Goal: Information Seeking & Learning: Learn about a topic

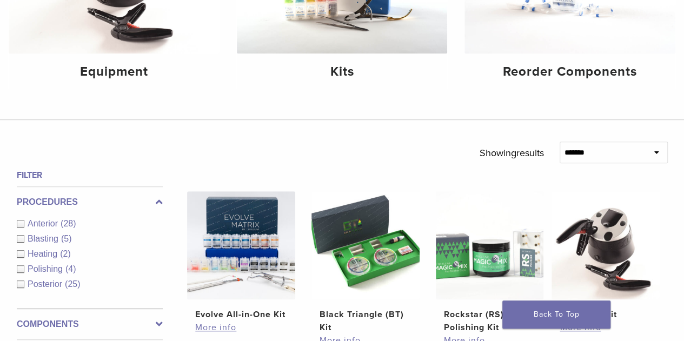
scroll to position [54, 0]
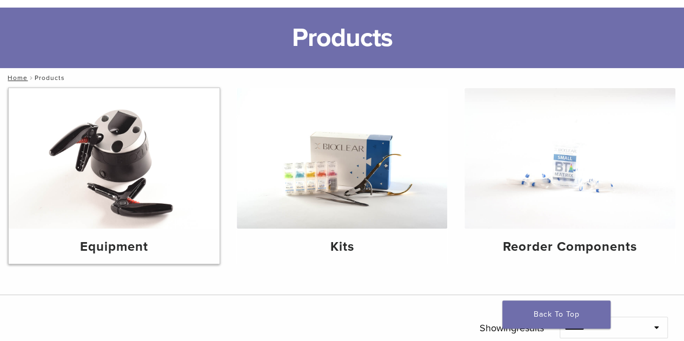
click at [101, 173] on img at bounding box center [114, 158] width 211 height 141
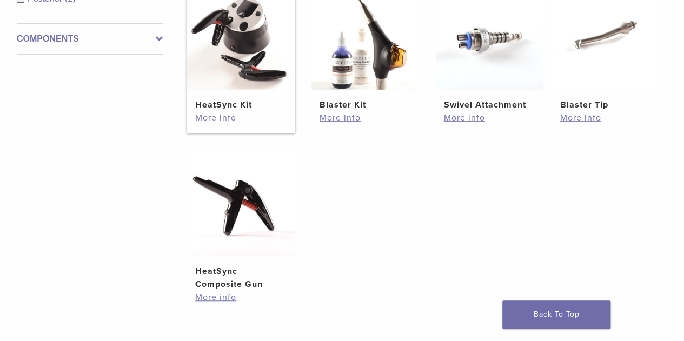
scroll to position [216, 0]
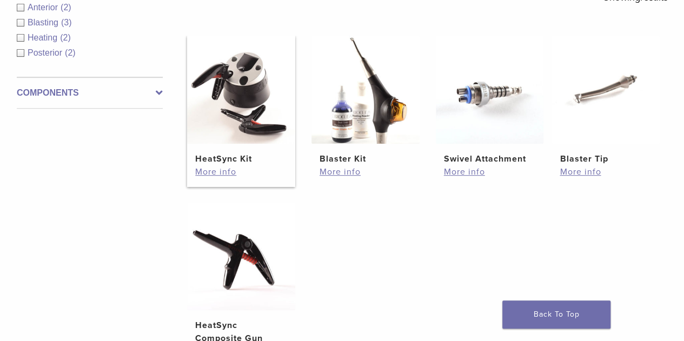
click at [247, 141] on img at bounding box center [241, 90] width 108 height 108
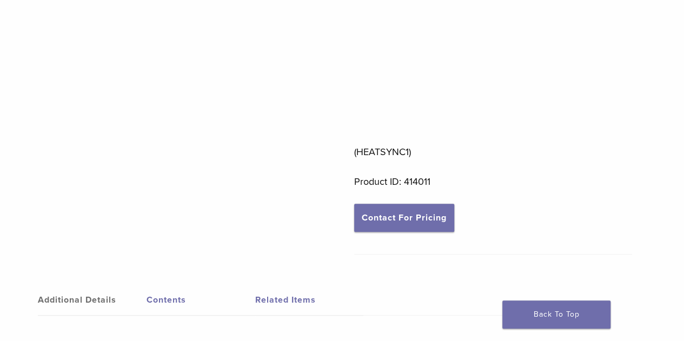
scroll to position [441, 0]
click at [422, 208] on link "Contact For Pricing" at bounding box center [404, 217] width 100 height 28
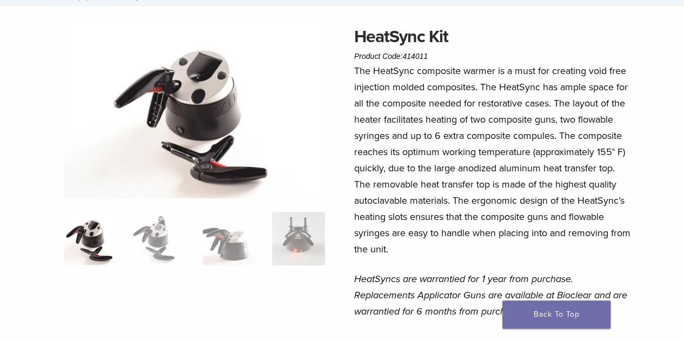
scroll to position [108, 0]
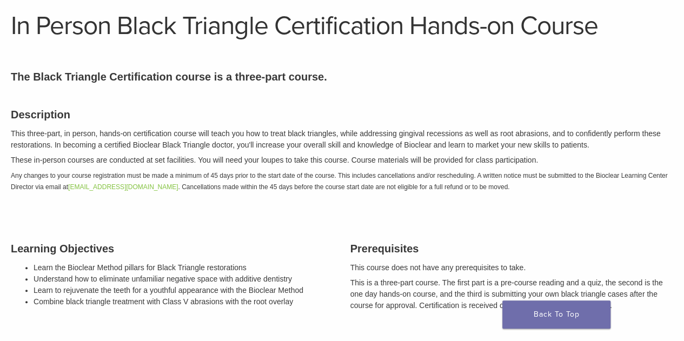
scroll to position [54, 0]
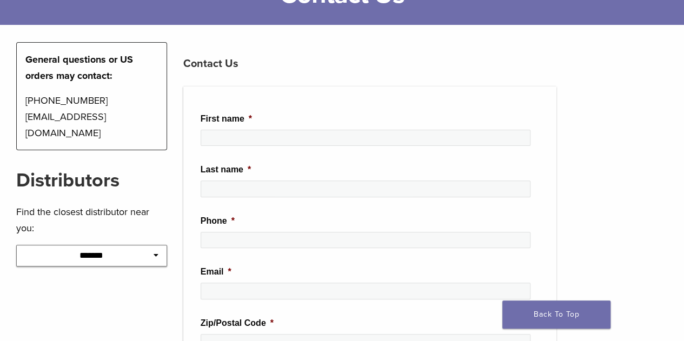
scroll to position [108, 0]
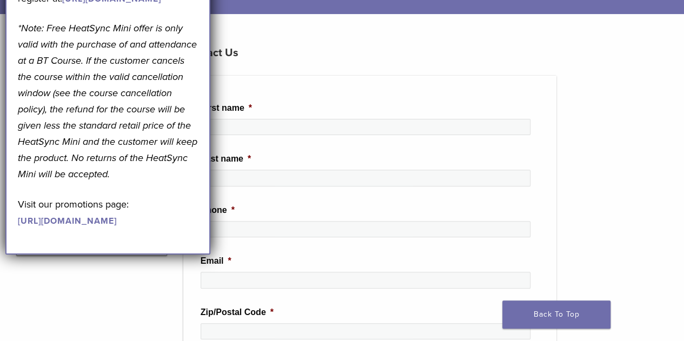
click at [117, 227] on link "[URL][DOMAIN_NAME]" at bounding box center [67, 221] width 99 height 11
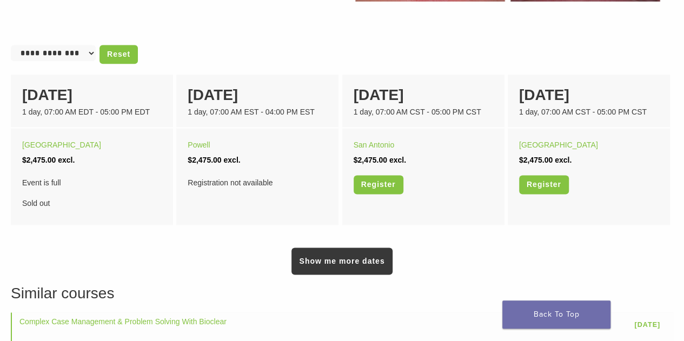
scroll to position [703, 0]
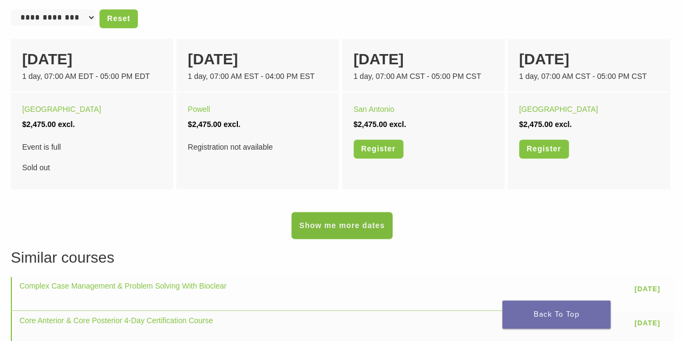
click at [321, 227] on link "Show me more dates" at bounding box center [342, 225] width 101 height 27
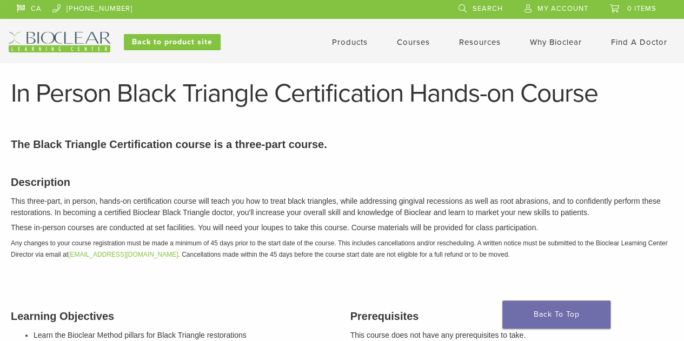
scroll to position [0, 0]
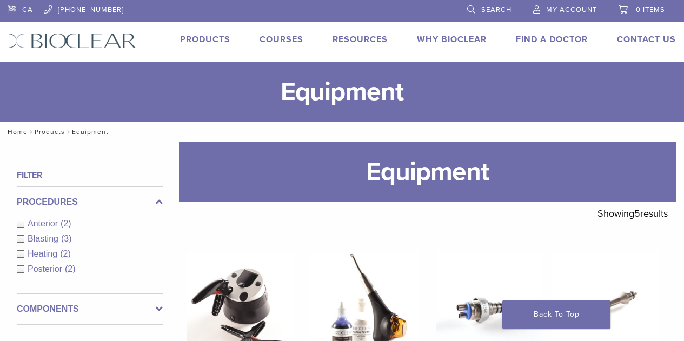
scroll to position [211, 0]
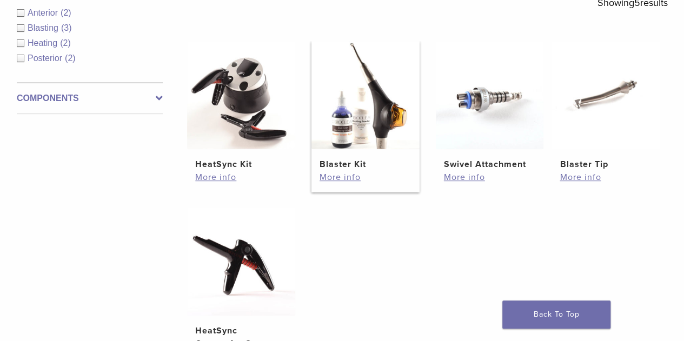
click at [353, 158] on h2 "Blaster Kit" at bounding box center [366, 164] width 92 height 13
click at [499, 131] on img at bounding box center [490, 95] width 108 height 108
click at [581, 112] on img at bounding box center [606, 95] width 108 height 108
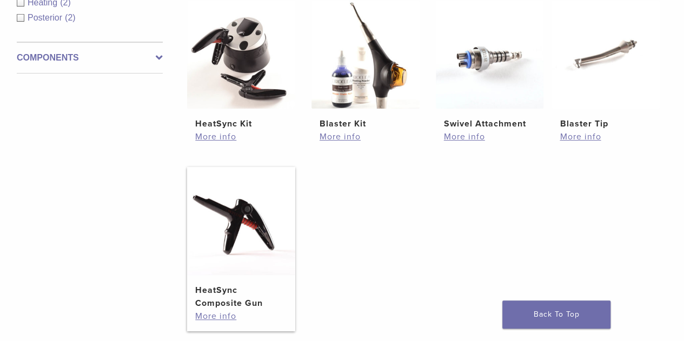
scroll to position [319, 0]
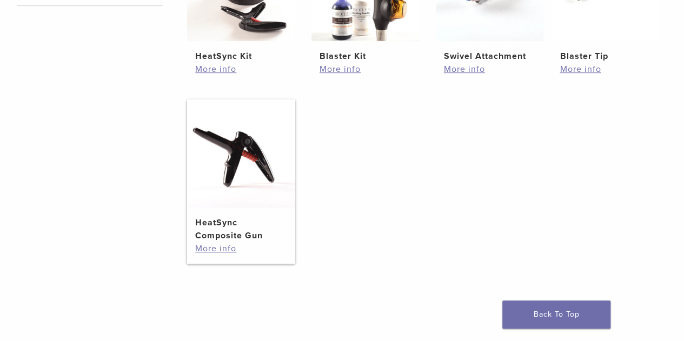
click at [253, 184] on img at bounding box center [241, 154] width 108 height 108
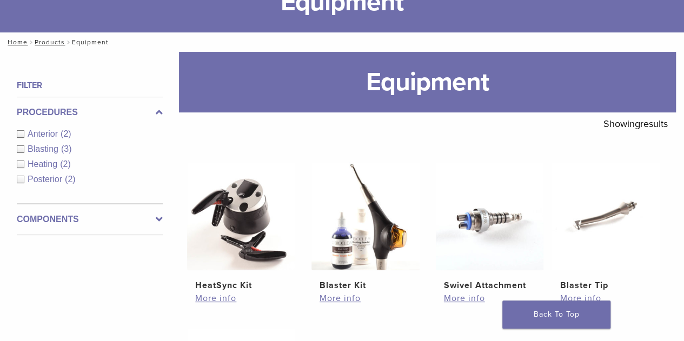
scroll to position [0, 0]
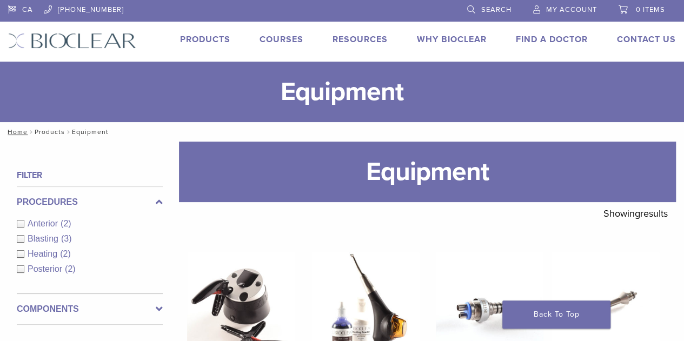
click at [39, 128] on link "Products" at bounding box center [50, 132] width 30 height 8
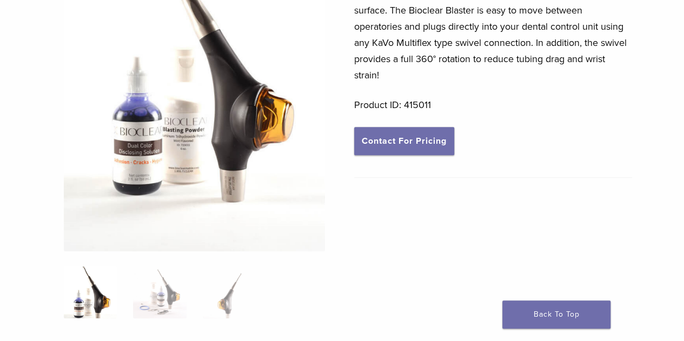
scroll to position [325, 0]
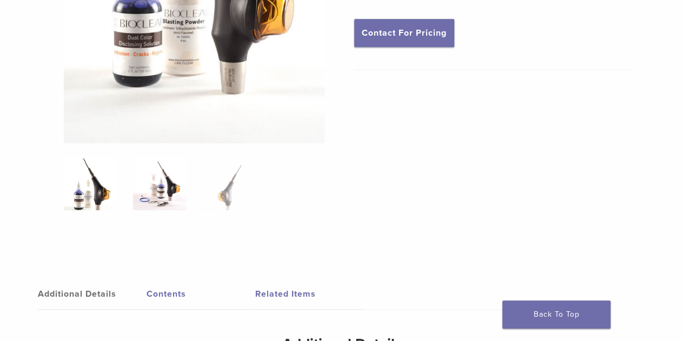
click at [163, 189] on img at bounding box center [159, 183] width 53 height 53
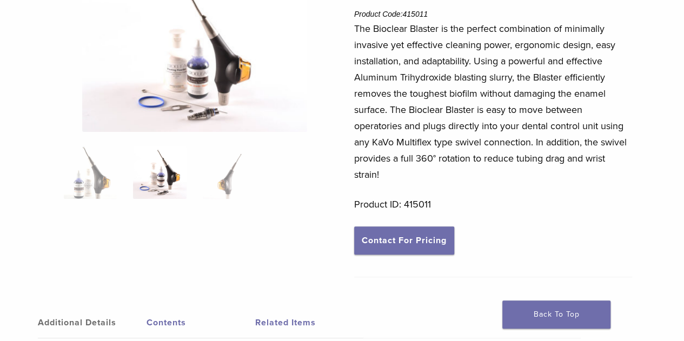
scroll to position [54, 0]
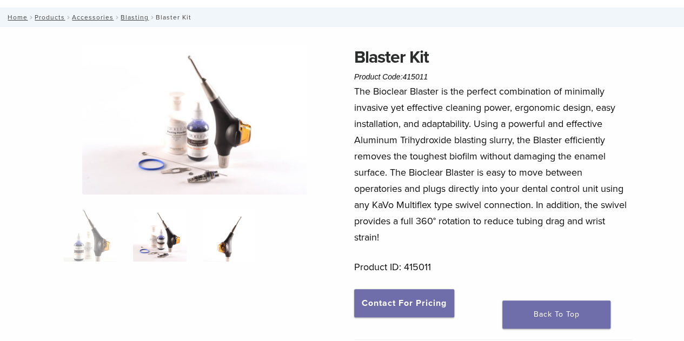
click at [221, 242] on img at bounding box center [229, 235] width 53 height 53
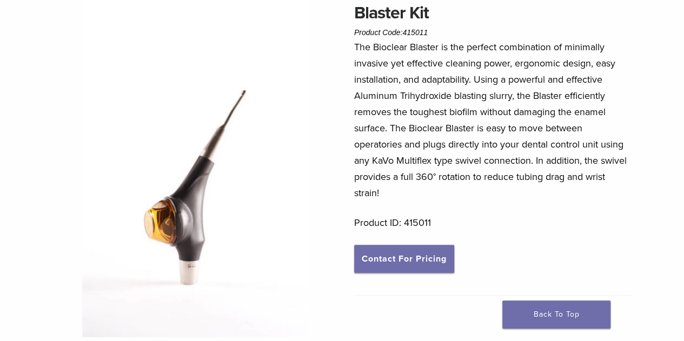
scroll to position [162, 0]
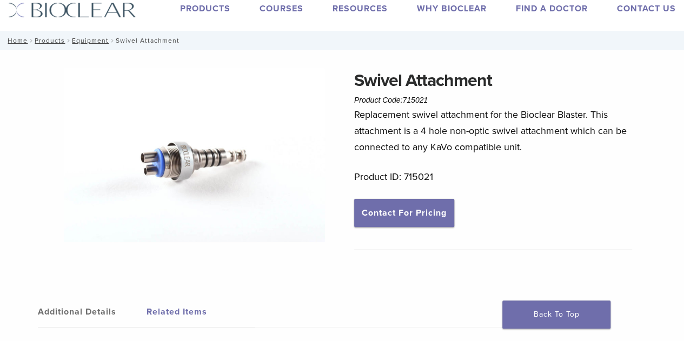
scroll to position [54, 0]
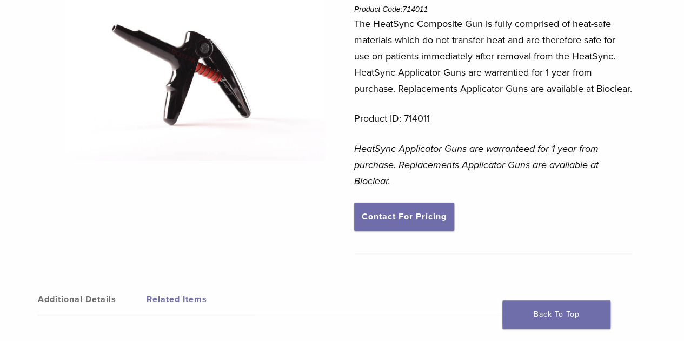
scroll to position [162, 0]
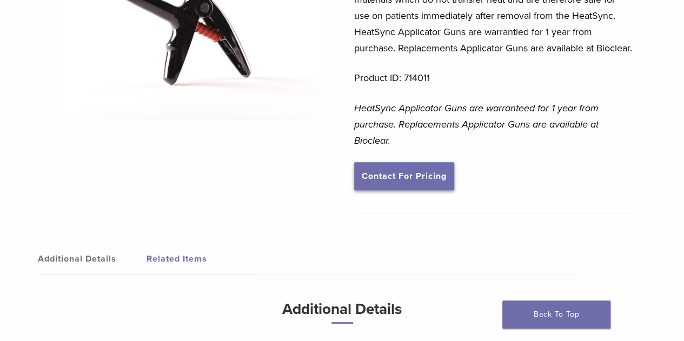
click at [427, 190] on link "Contact For Pricing" at bounding box center [404, 176] width 100 height 28
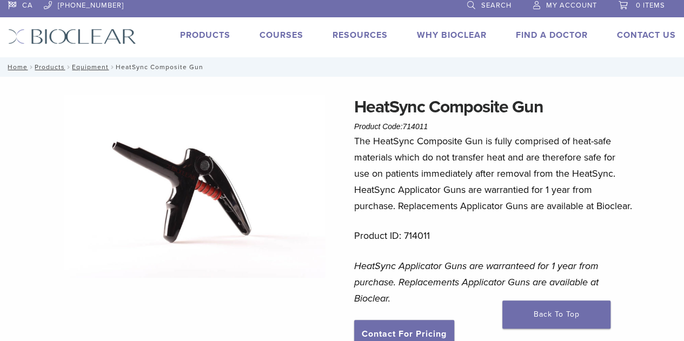
scroll to position [0, 0]
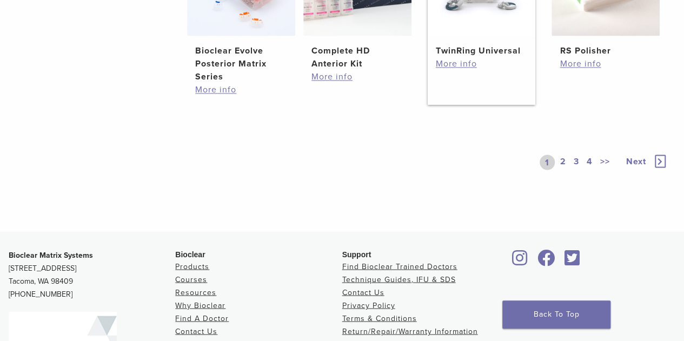
scroll to position [757, 0]
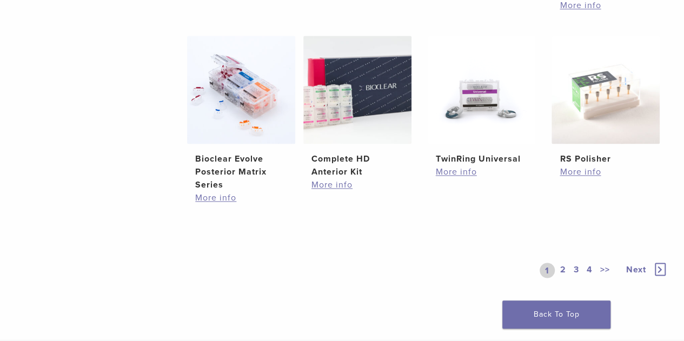
click at [561, 268] on link "2" at bounding box center [563, 270] width 10 height 15
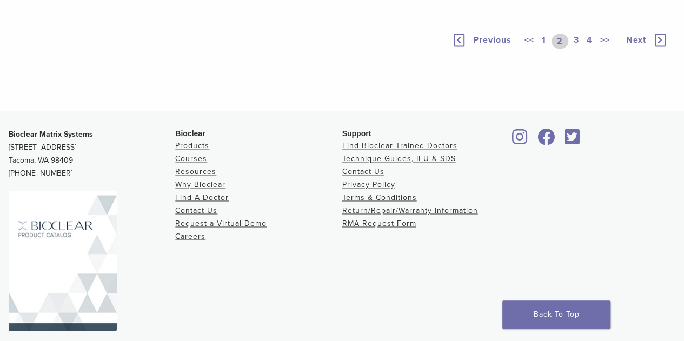
click at [578, 49] on link "3" at bounding box center [577, 41] width 10 height 15
